Goal: Browse casually

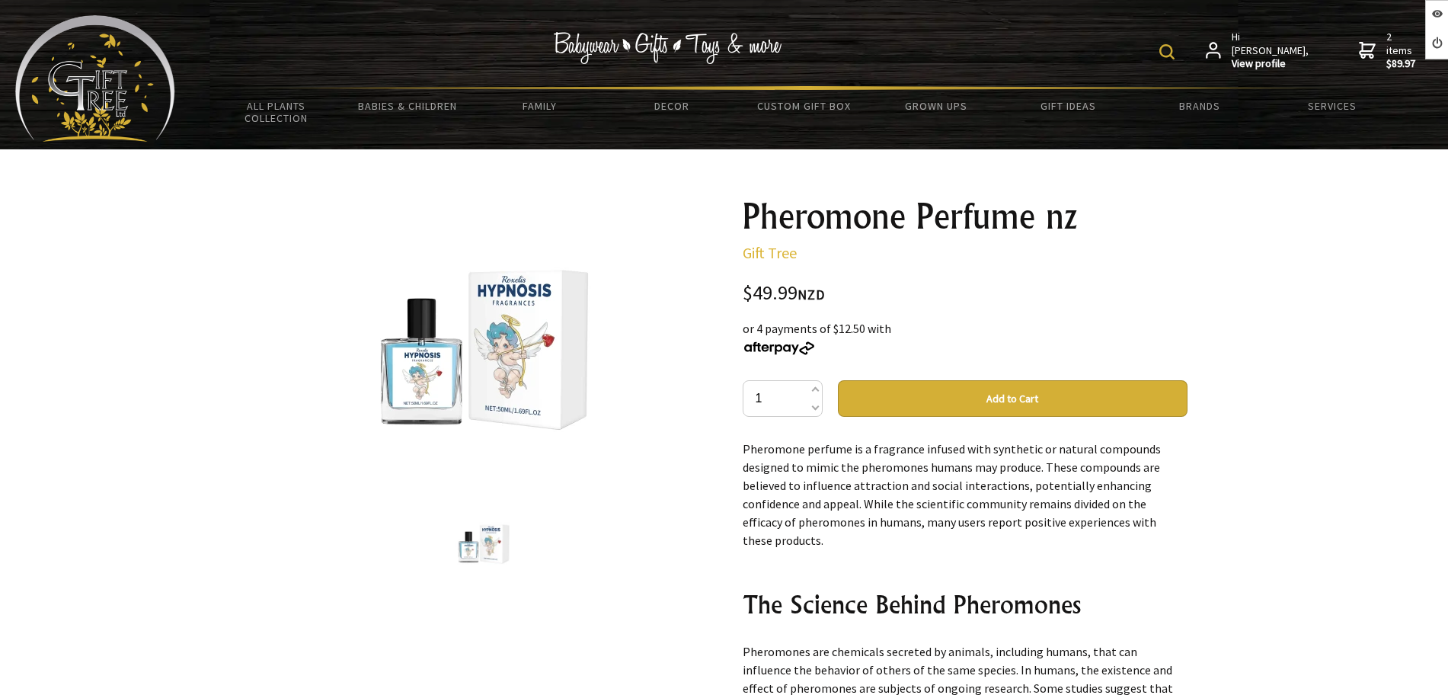
drag, startPoint x: 0, startPoint y: 0, endPoint x: 507, endPoint y: 364, distance: 624.5
click at [507, 364] on img at bounding box center [484, 347] width 238 height 238
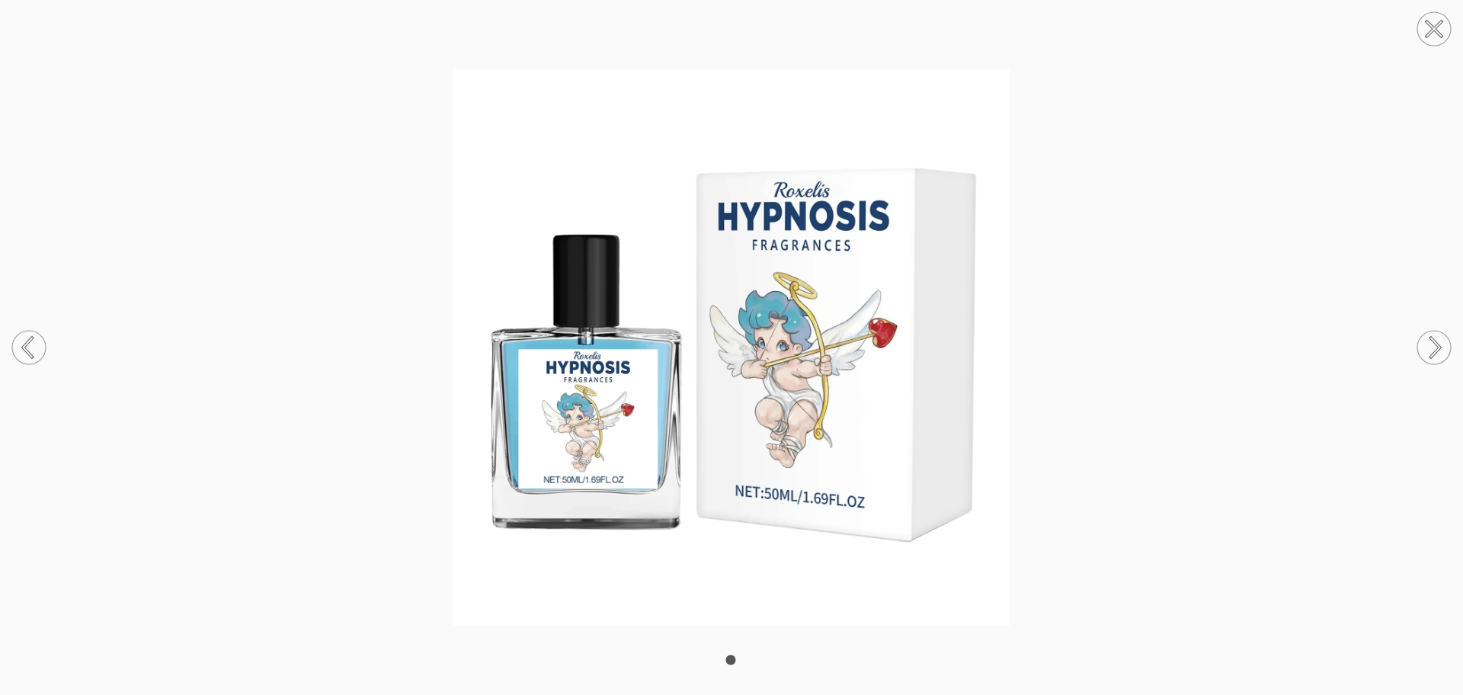
click at [1231, 230] on img at bounding box center [731, 347] width 1463 height 556
click at [1352, 143] on img at bounding box center [731, 347] width 1463 height 556
click at [1432, 34] on circle at bounding box center [1434, 29] width 34 height 34
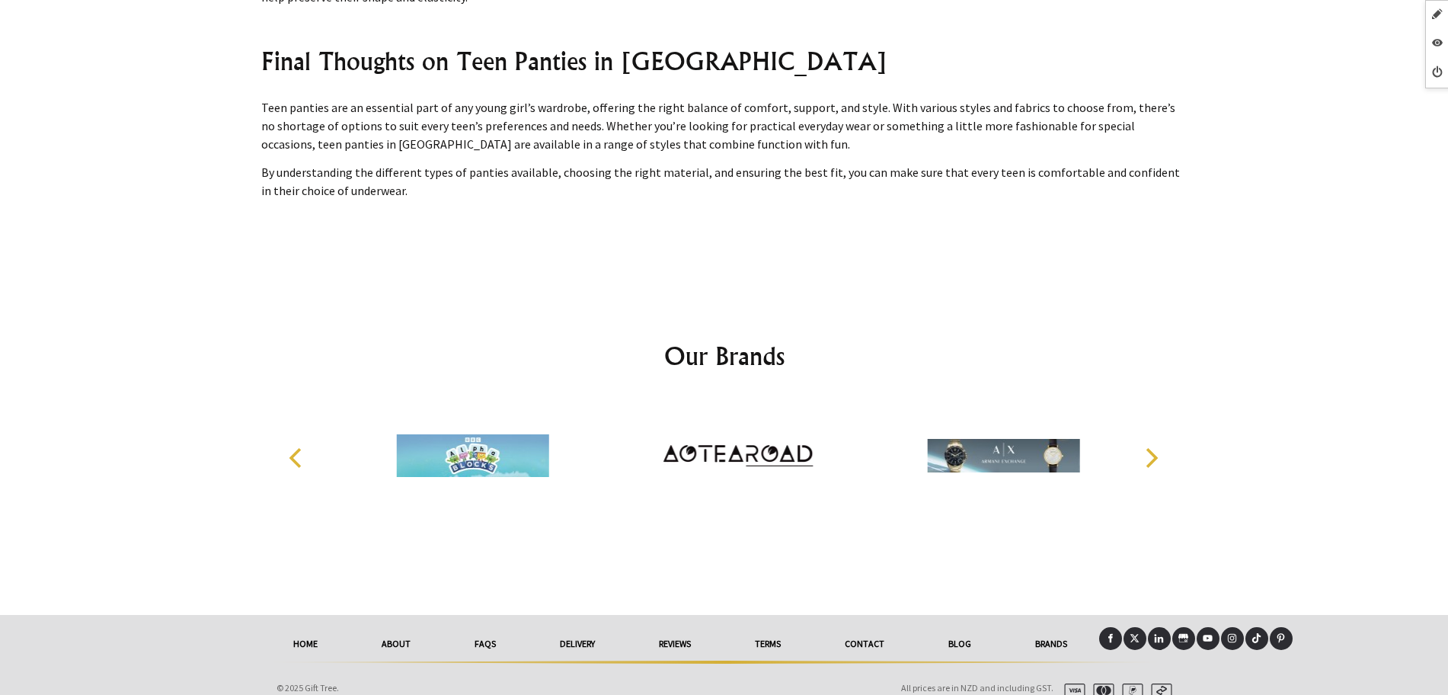
scroll to position [2336, 0]
